Goal: Communication & Community: Participate in discussion

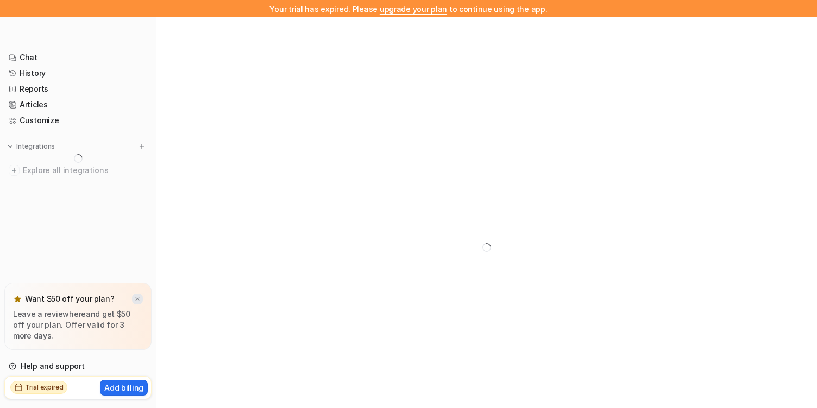
click at [134, 298] on img at bounding box center [137, 299] width 7 height 7
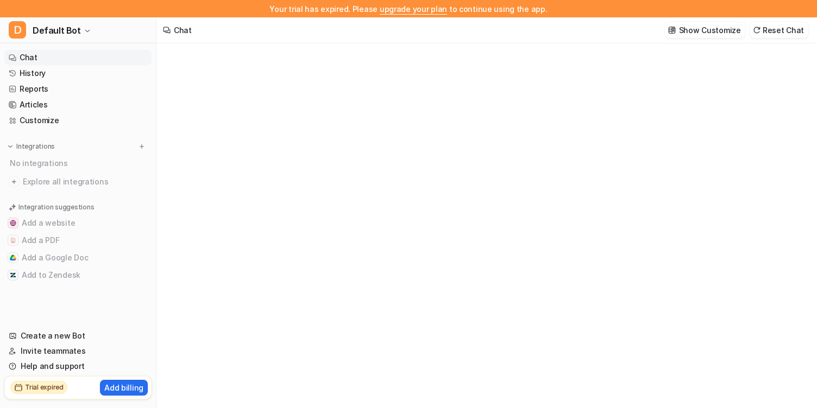
type textarea "**********"
